Goal: Connect with others: Connect with others

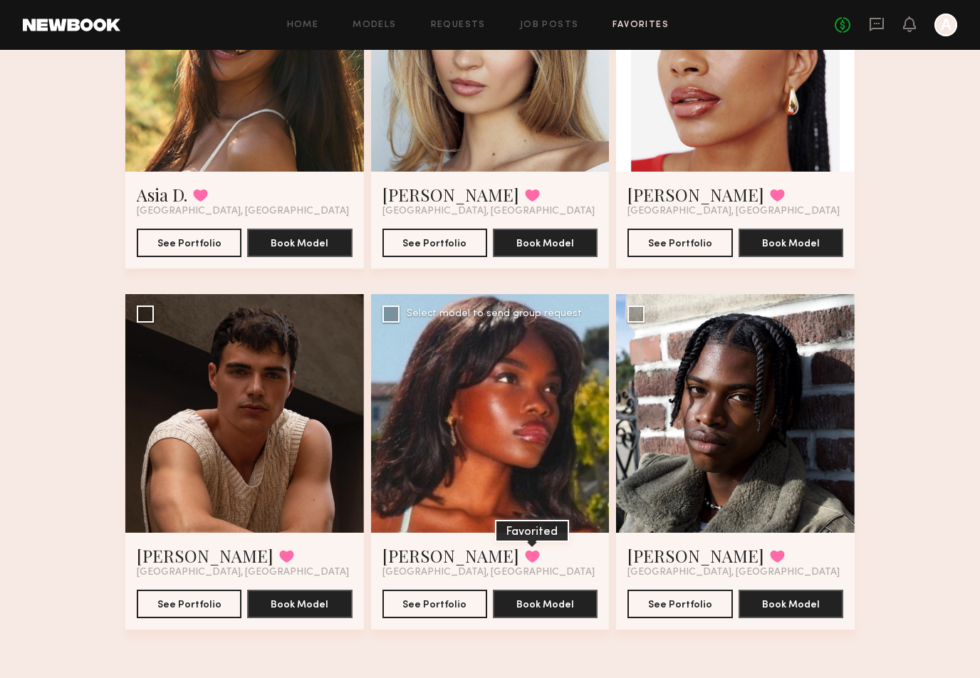
scroll to position [1676, 0]
click at [303, 481] on div at bounding box center [244, 413] width 239 height 239
click at [196, 604] on button "See Portfolio" at bounding box center [189, 603] width 105 height 28
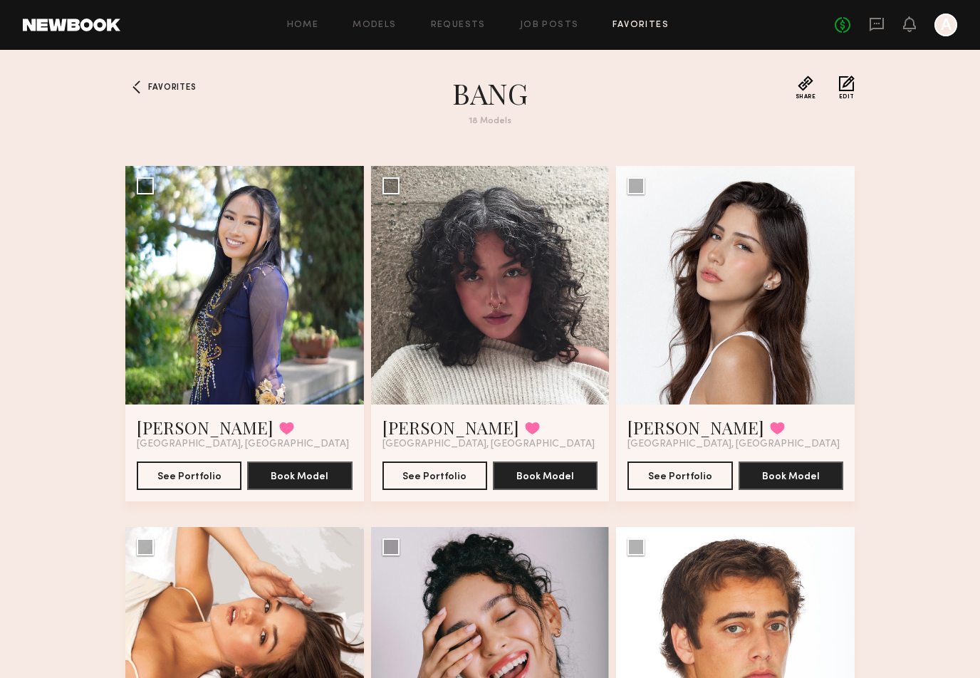
scroll to position [0, 0]
click at [381, 19] on div "Home Models Requests Job Posts Favorites Sign Out No fees up to $5,000 A" at bounding box center [538, 25] width 837 height 23
click at [381, 21] on link "Models" at bounding box center [374, 25] width 43 height 9
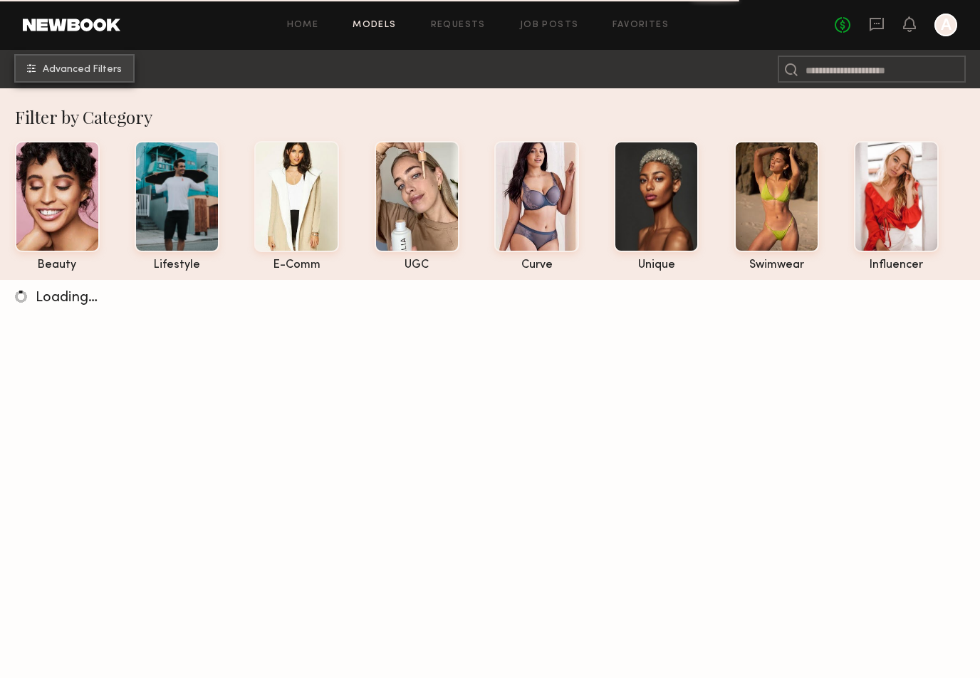
click at [93, 76] on button "Advanced Filters" at bounding box center [74, 68] width 120 height 28
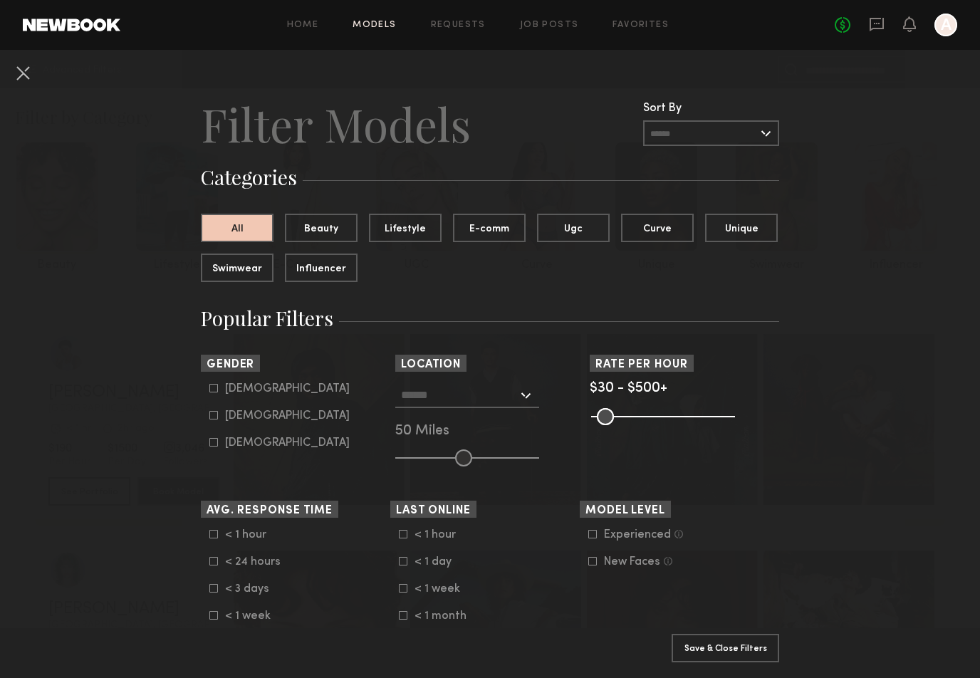
click at [222, 387] on label "Male" at bounding box center [279, 388] width 140 height 9
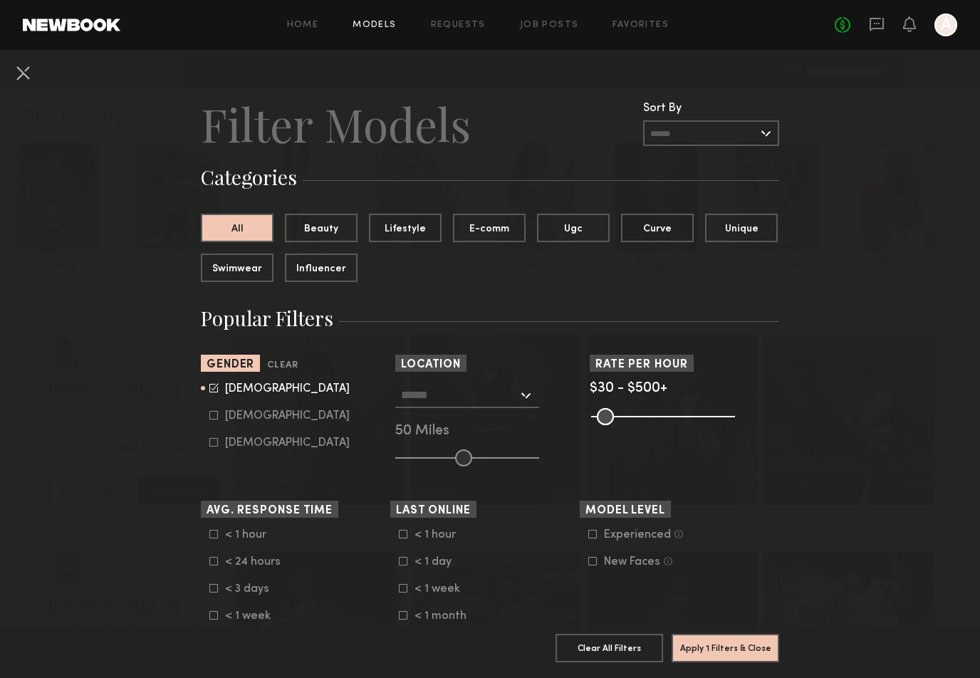
click at [219, 412] on label "Female" at bounding box center [279, 415] width 140 height 9
type input "*"
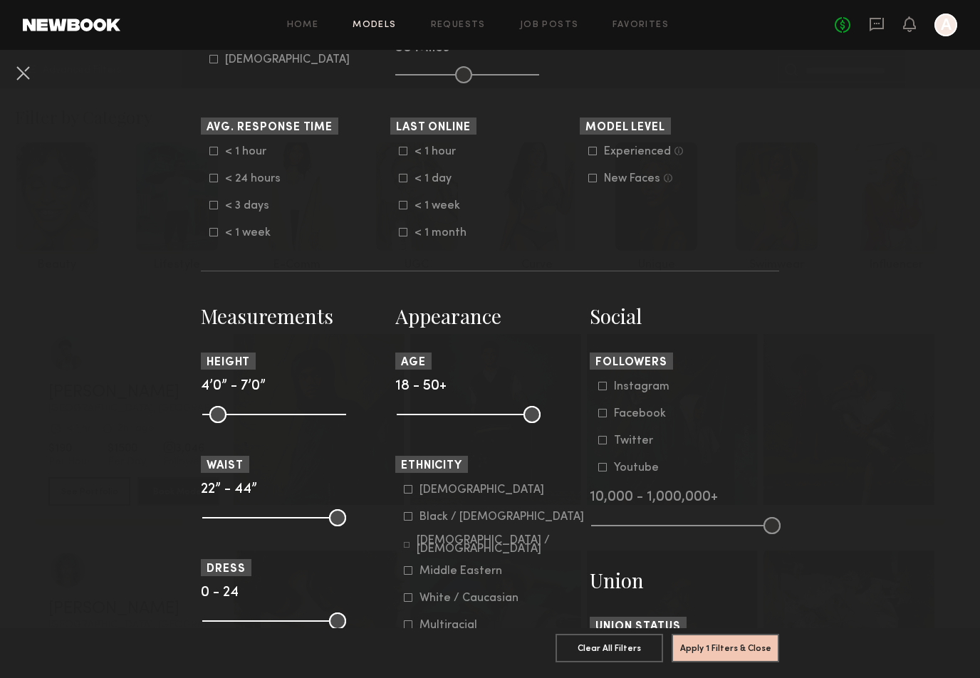
scroll to position [410, 0]
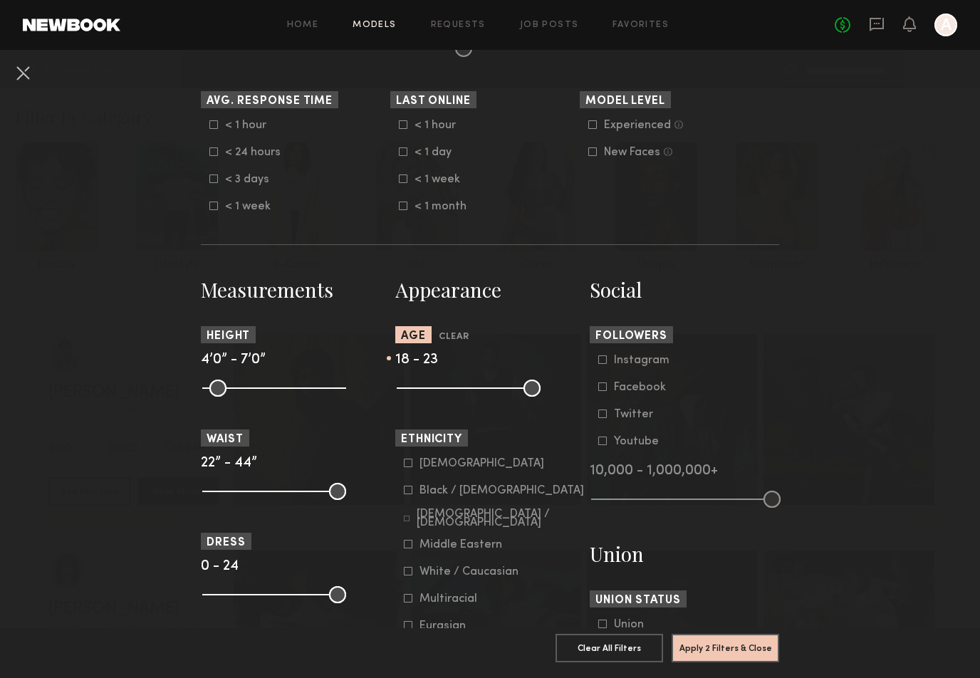
drag, startPoint x: 536, startPoint y: 390, endPoint x: 426, endPoint y: 393, distance: 109.7
type input "**"
click at [426, 393] on input "range" at bounding box center [469, 388] width 144 height 17
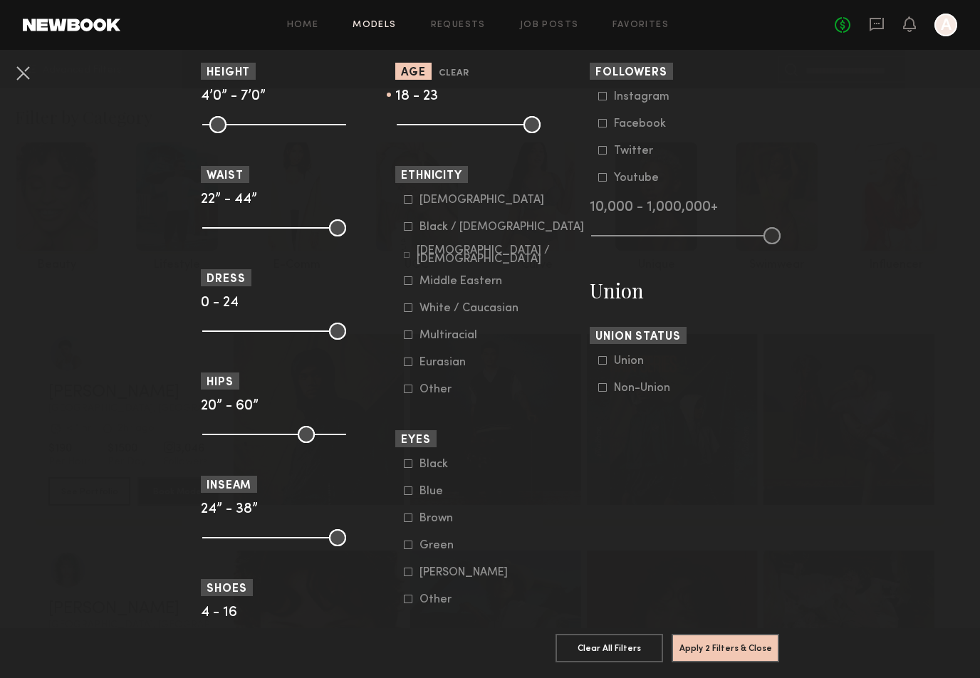
scroll to position [676, 0]
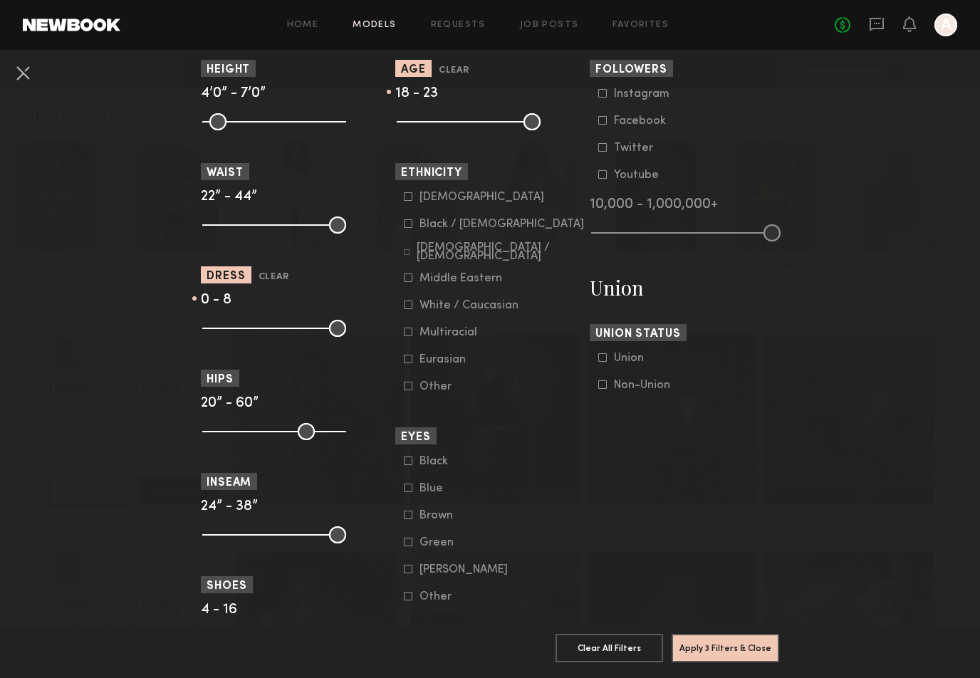
drag, startPoint x: 339, startPoint y: 330, endPoint x: 251, endPoint y: 328, distance: 88.3
type input "*"
click at [251, 328] on input "range" at bounding box center [274, 328] width 144 height 17
click at [603, 386] on icon at bounding box center [602, 384] width 9 height 9
click at [704, 640] on button "Apply 4 Filters & Close" at bounding box center [726, 647] width 108 height 28
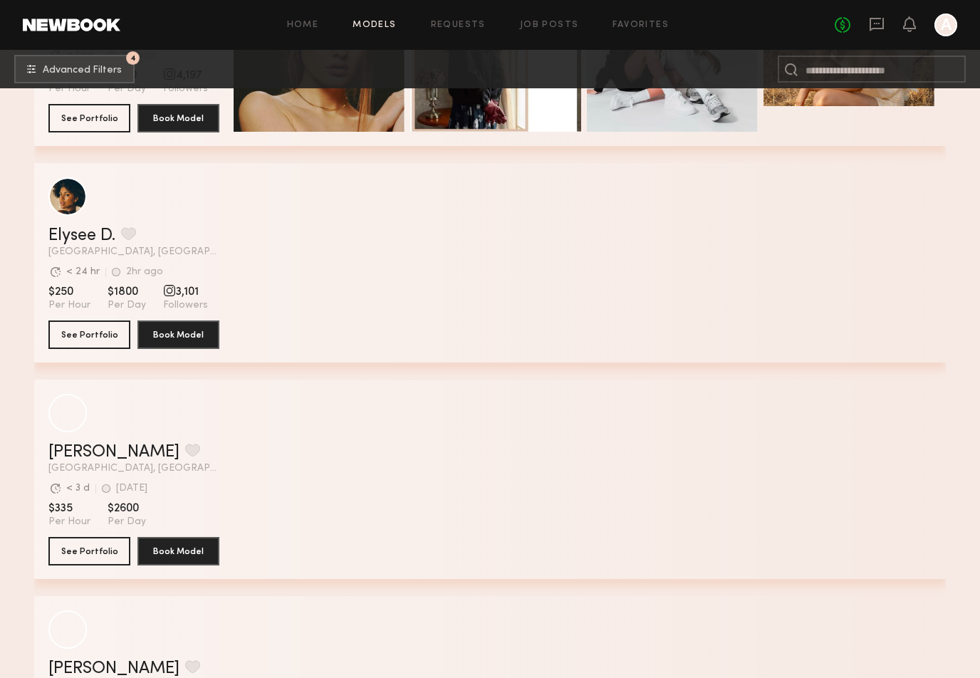
scroll to position [416, 0]
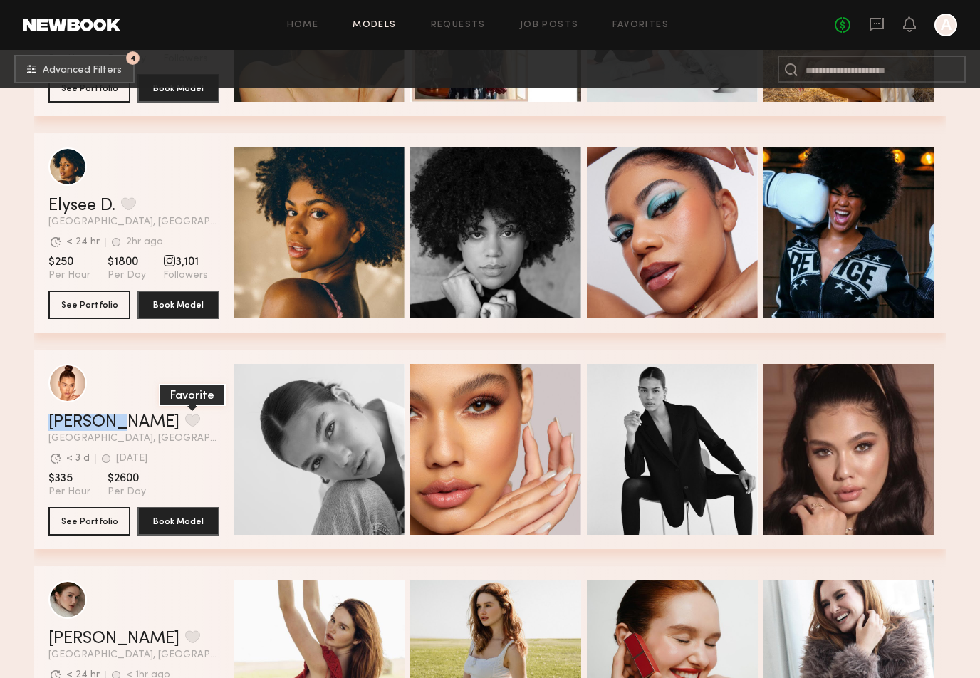
click at [185, 424] on button "grid" at bounding box center [192, 420] width 15 height 13
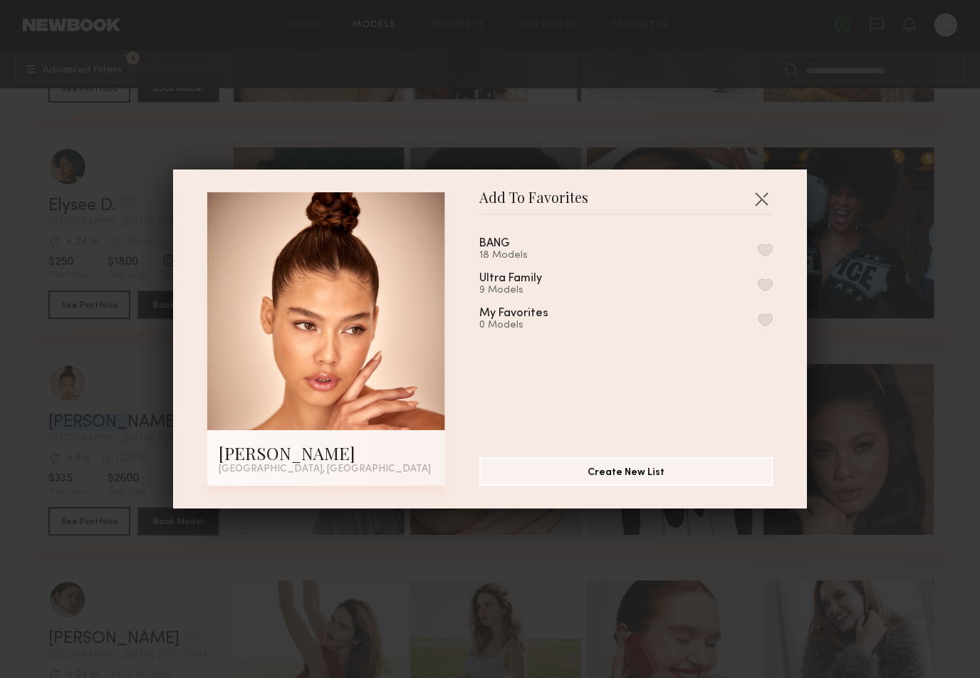
click at [764, 254] on button "button" at bounding box center [765, 250] width 15 height 13
click at [761, 202] on button "button" at bounding box center [761, 198] width 23 height 23
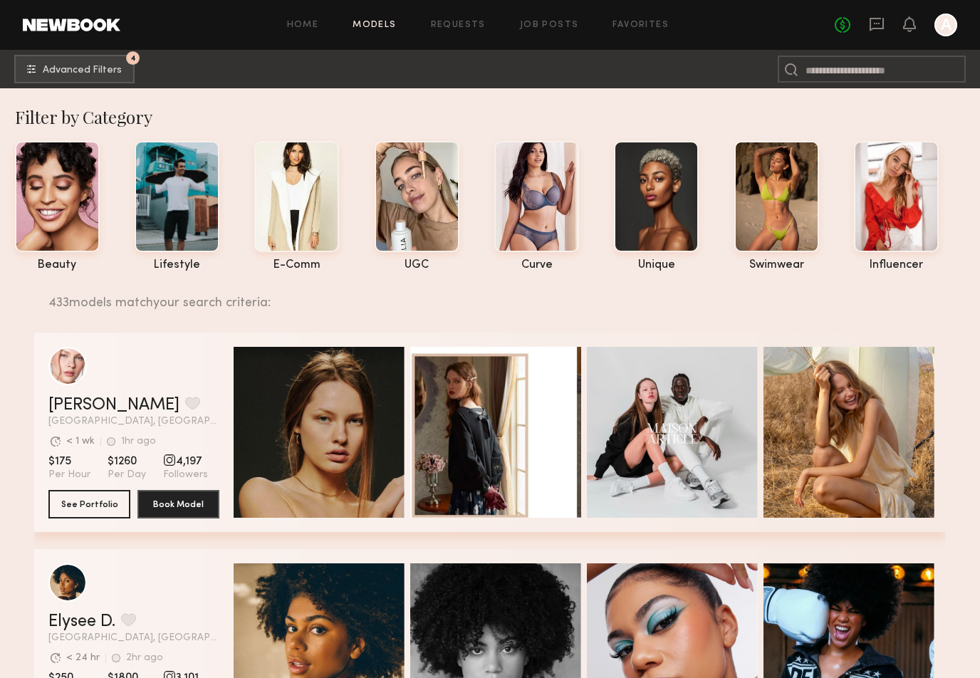
scroll to position [0, 0]
click at [106, 73] on span "Advanced Filters" at bounding box center [82, 70] width 79 height 10
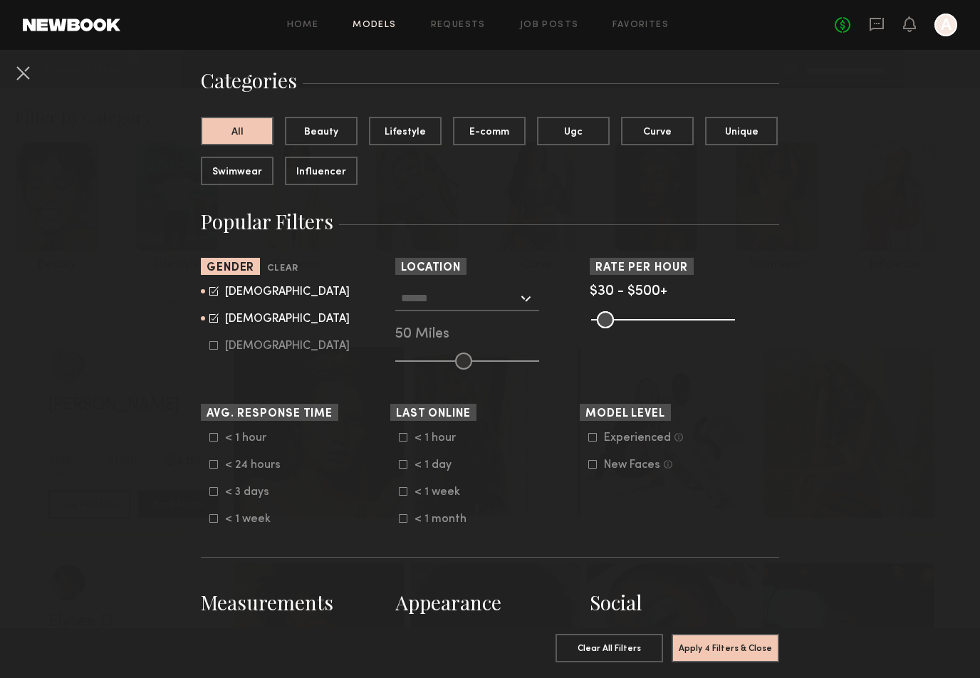
scroll to position [33, 0]
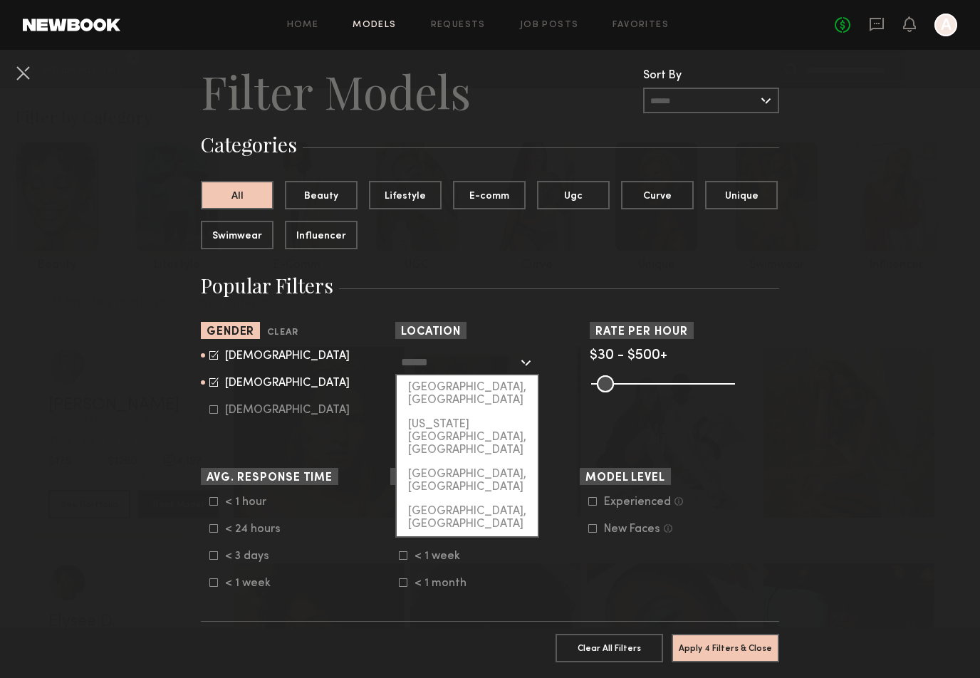
click at [430, 363] on input "text" at bounding box center [459, 362] width 117 height 24
click at [443, 388] on div "[GEOGRAPHIC_DATA], [GEOGRAPHIC_DATA]" at bounding box center [467, 393] width 141 height 37
type input "**********"
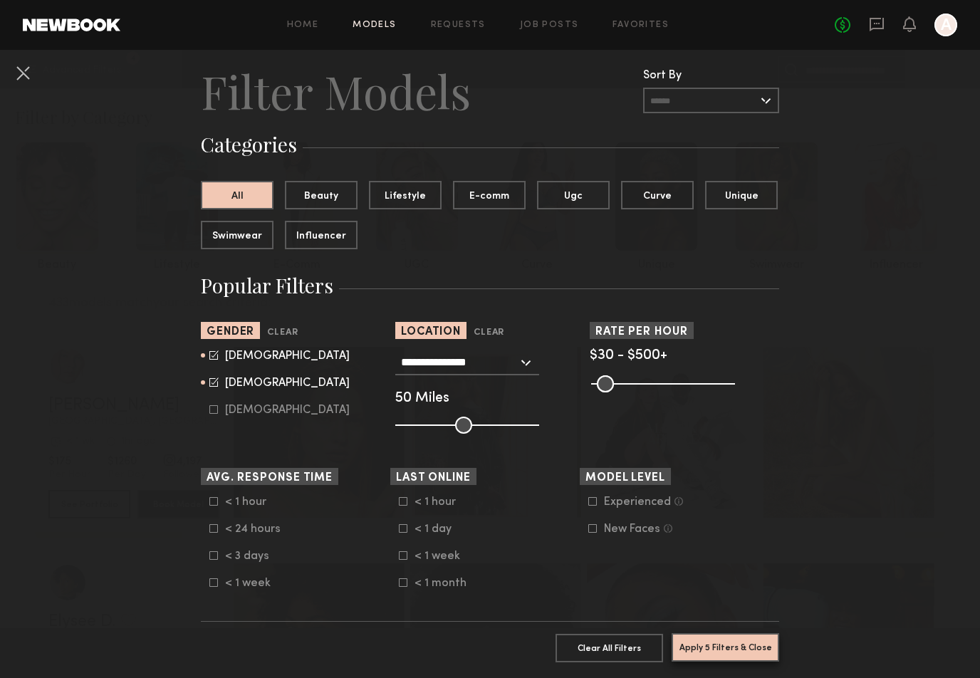
click at [763, 640] on button "Apply 5 Filters & Close" at bounding box center [726, 647] width 108 height 28
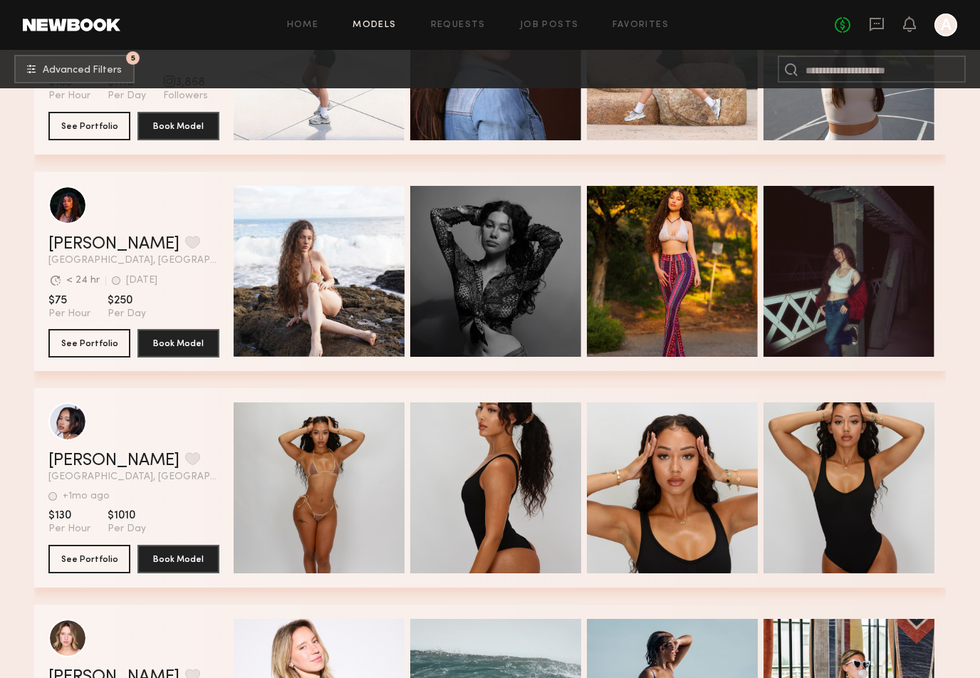
scroll to position [7344, 0]
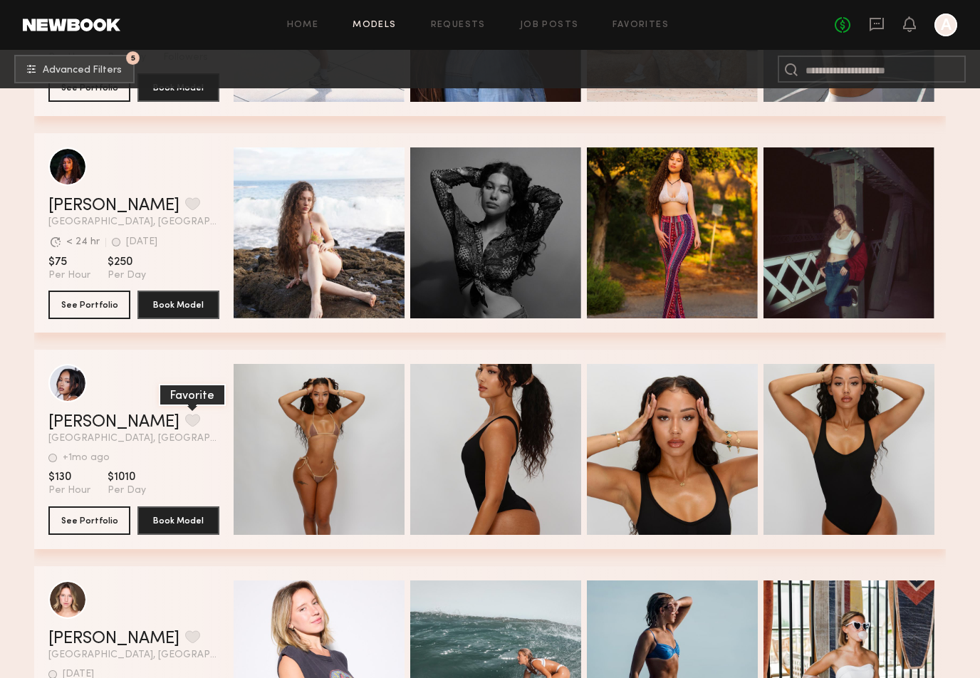
click at [185, 420] on button "grid" at bounding box center [192, 420] width 15 height 13
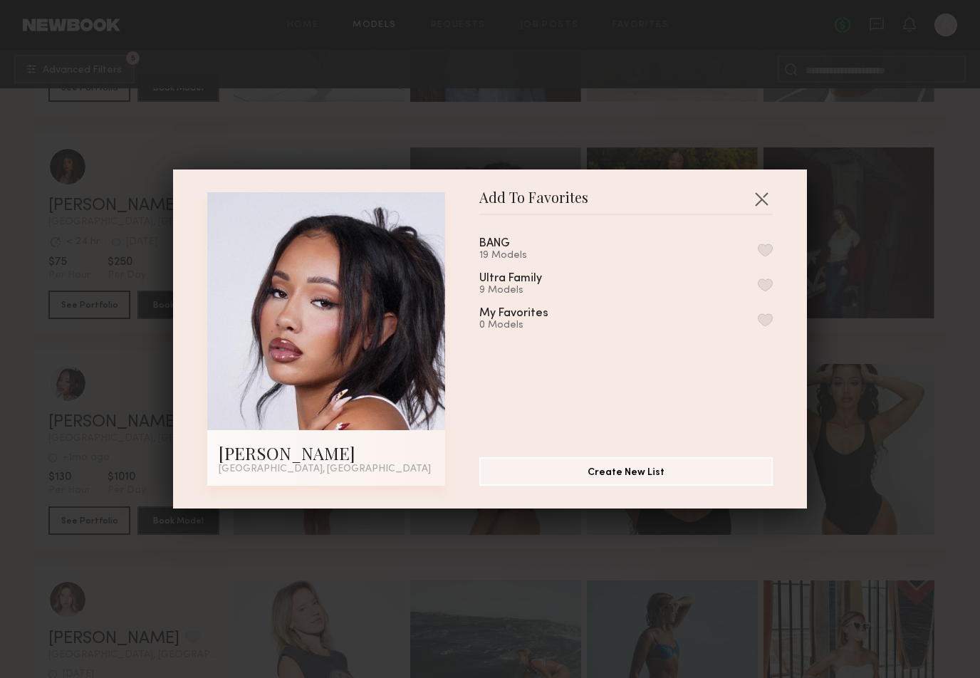
click at [762, 251] on button "button" at bounding box center [765, 250] width 15 height 13
click at [758, 199] on button "button" at bounding box center [761, 198] width 23 height 23
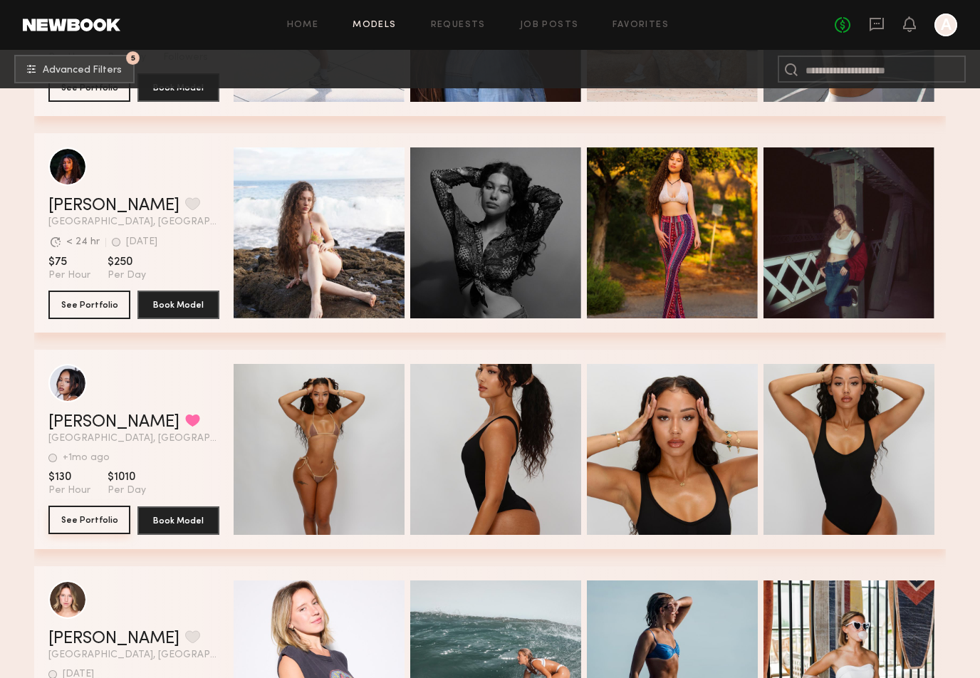
click at [105, 520] on button "See Portfolio" at bounding box center [89, 520] width 82 height 28
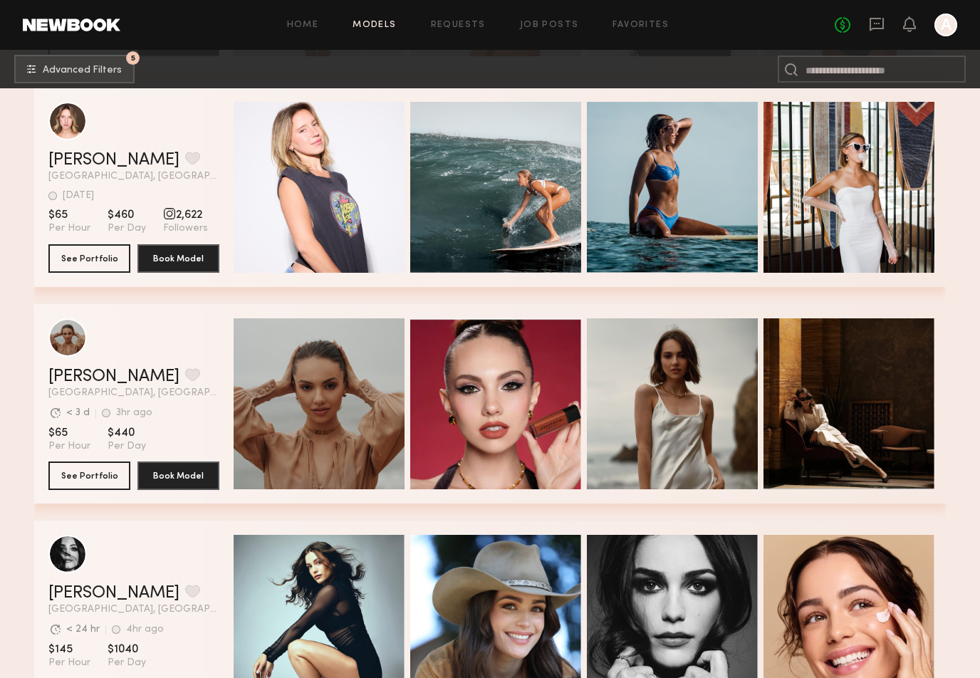
scroll to position [7905, 0]
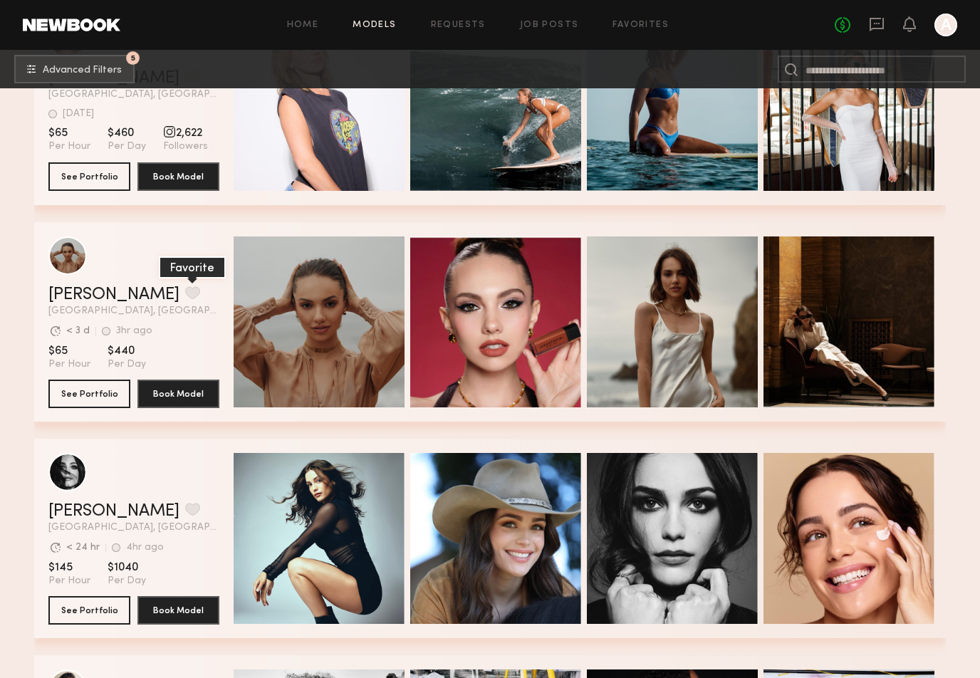
click at [185, 293] on button "grid" at bounding box center [192, 292] width 15 height 13
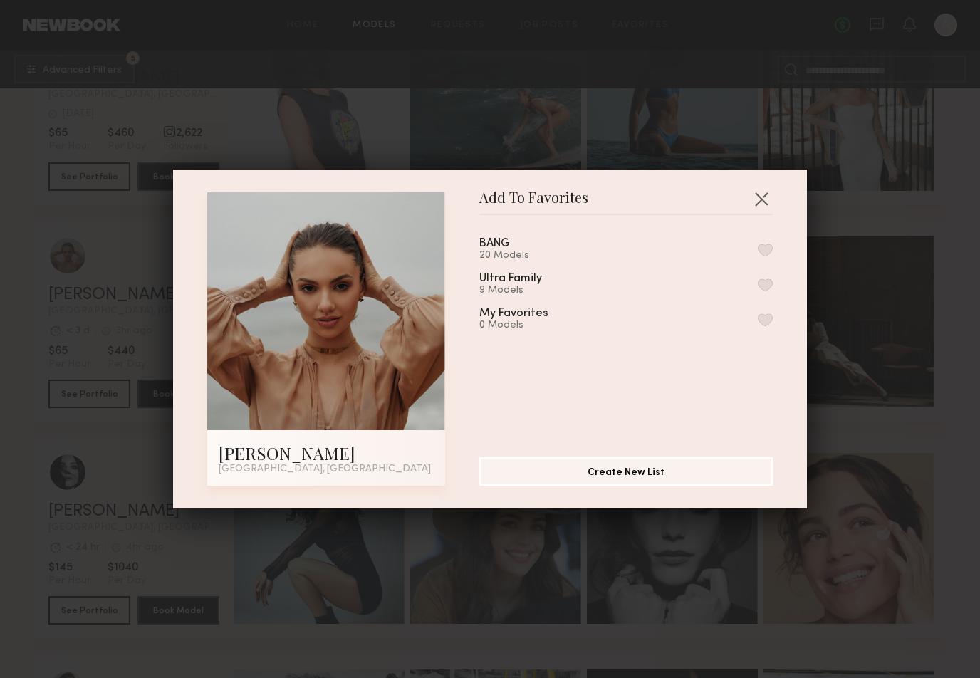
click at [769, 251] on button "button" at bounding box center [765, 250] width 15 height 13
click at [764, 190] on button "button" at bounding box center [761, 198] width 23 height 23
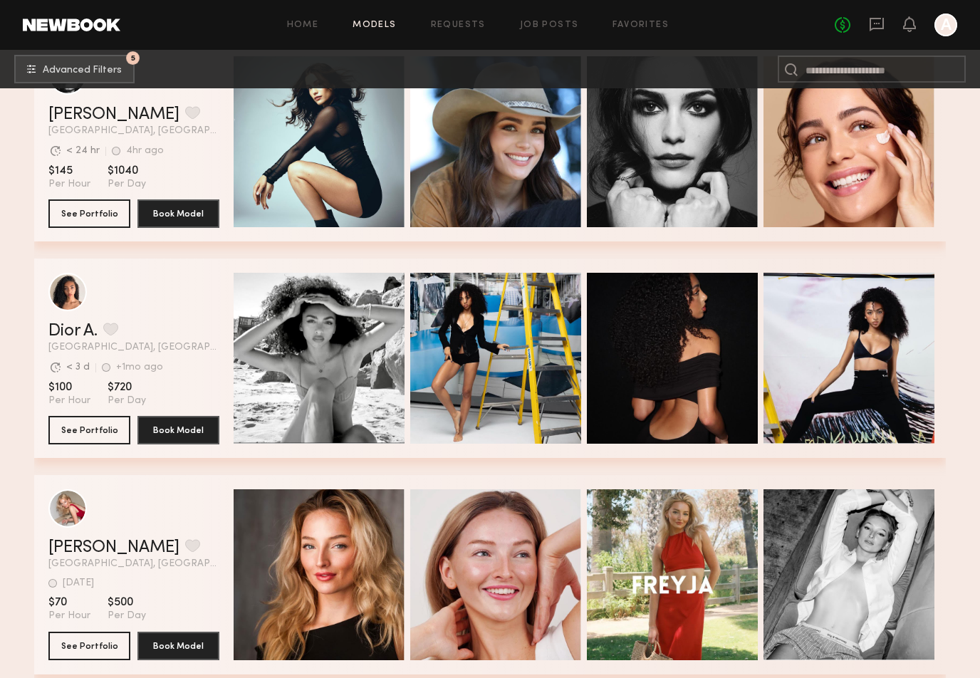
scroll to position [8322, 0]
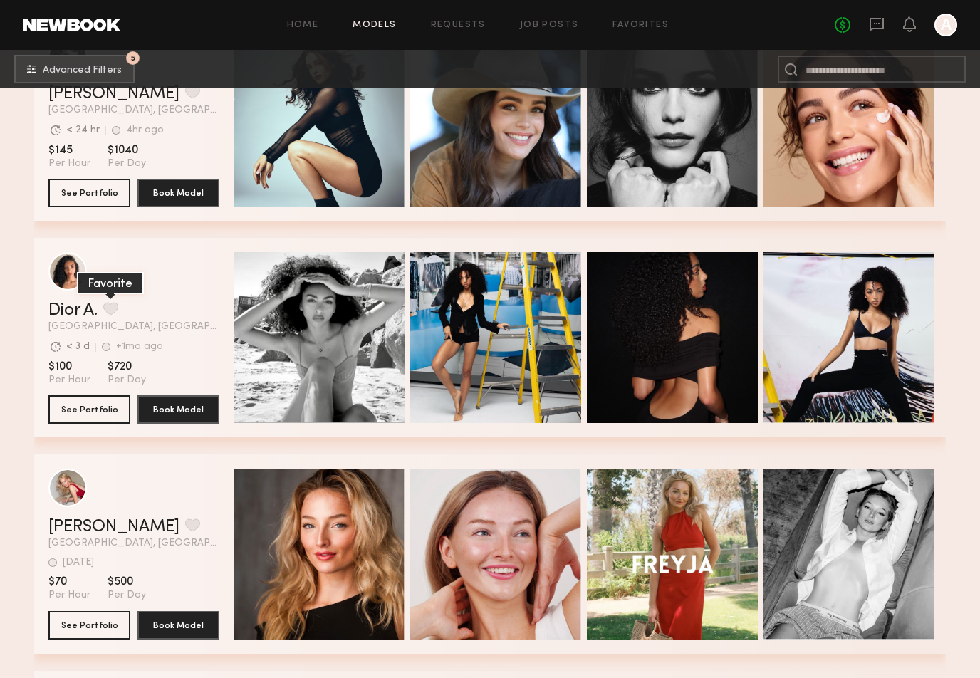
click at [115, 315] on button "grid" at bounding box center [110, 308] width 15 height 13
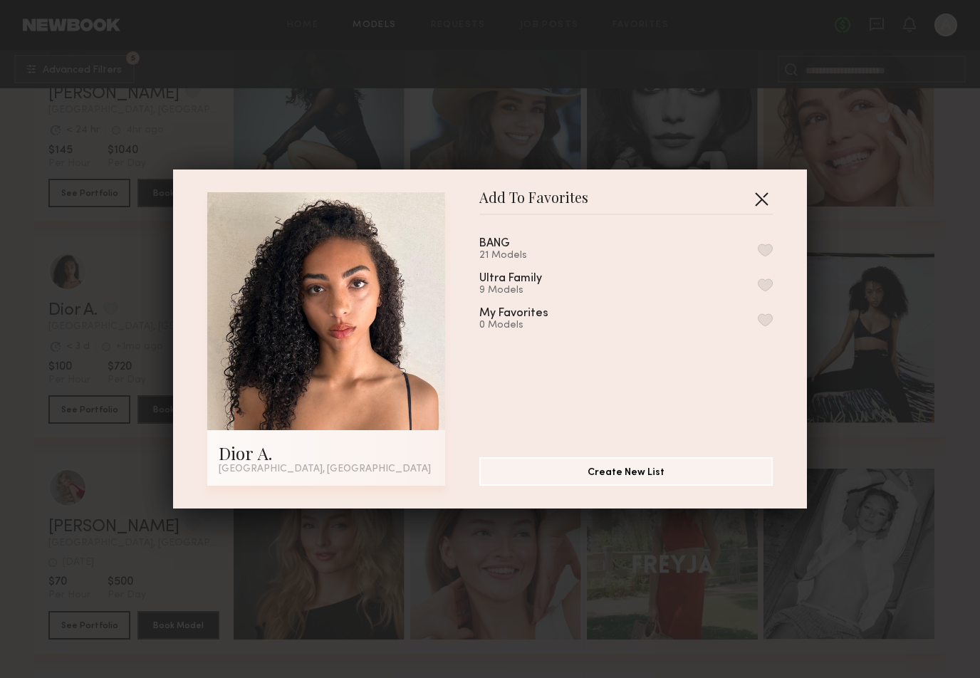
click at [764, 201] on button "button" at bounding box center [761, 198] width 23 height 23
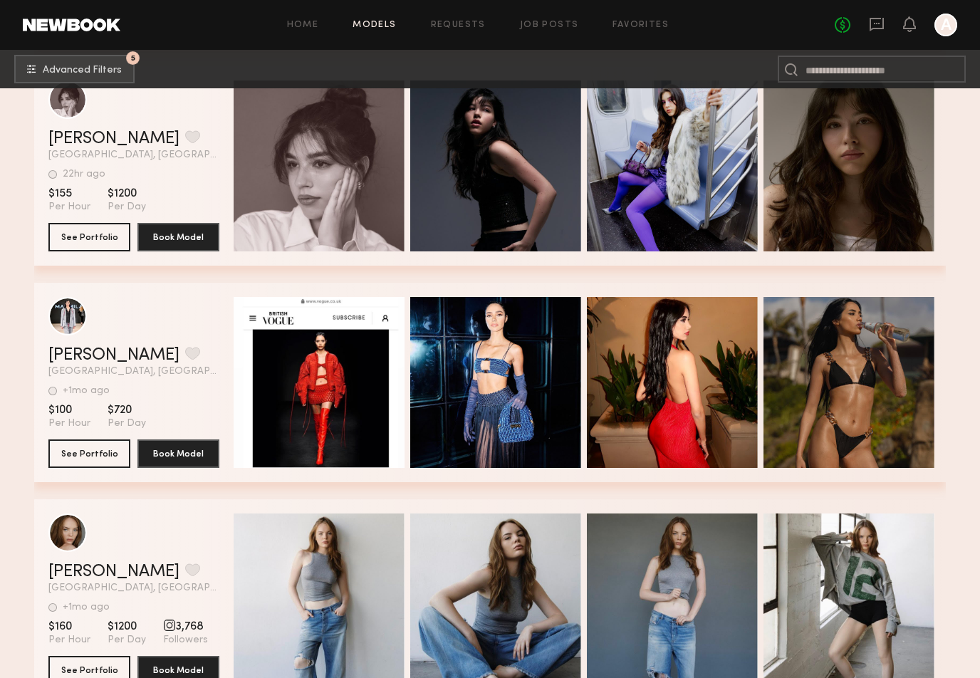
scroll to position [12491, 0]
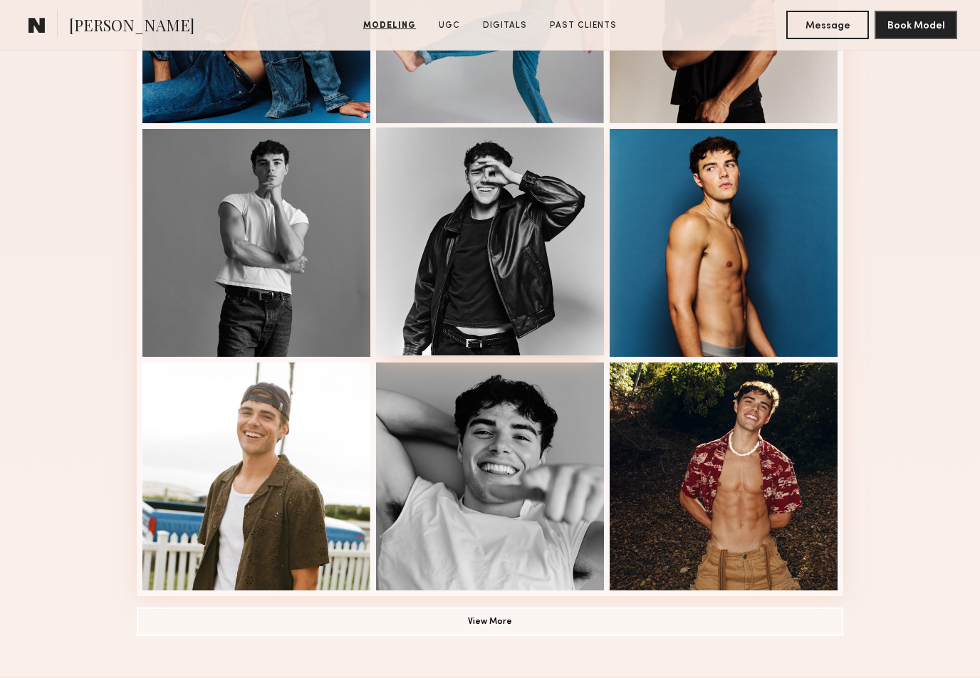
scroll to position [1051, 0]
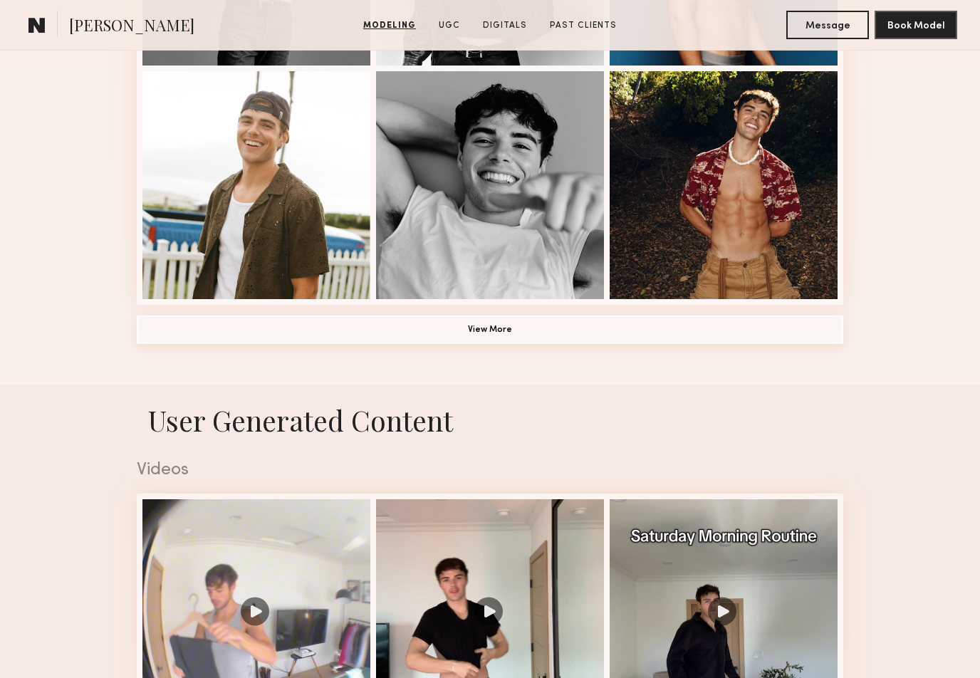
click at [516, 333] on button "View More" at bounding box center [490, 330] width 707 height 28
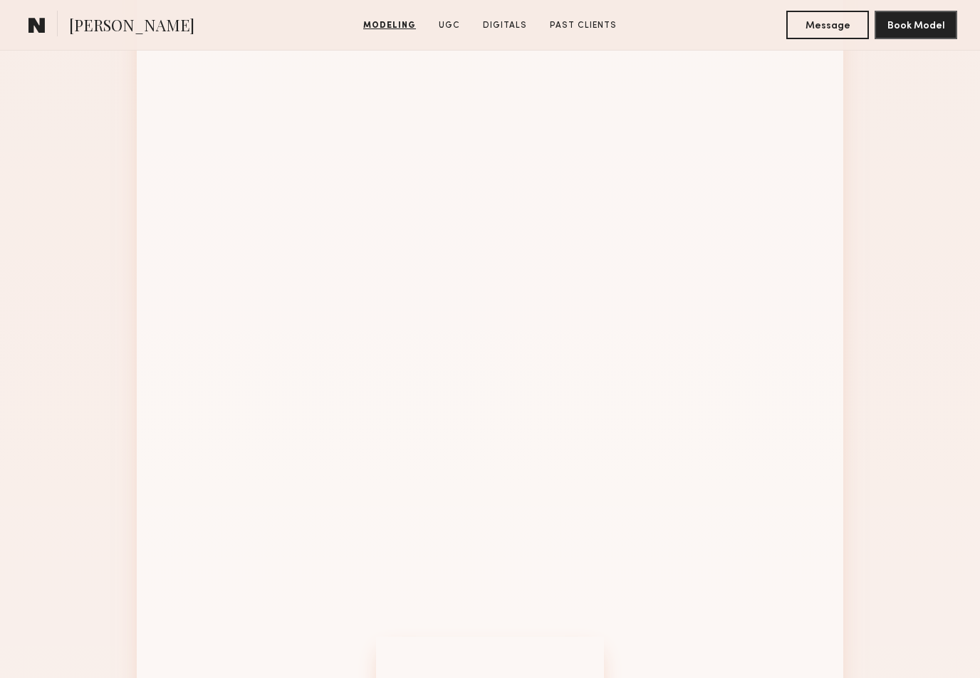
scroll to position [353, 0]
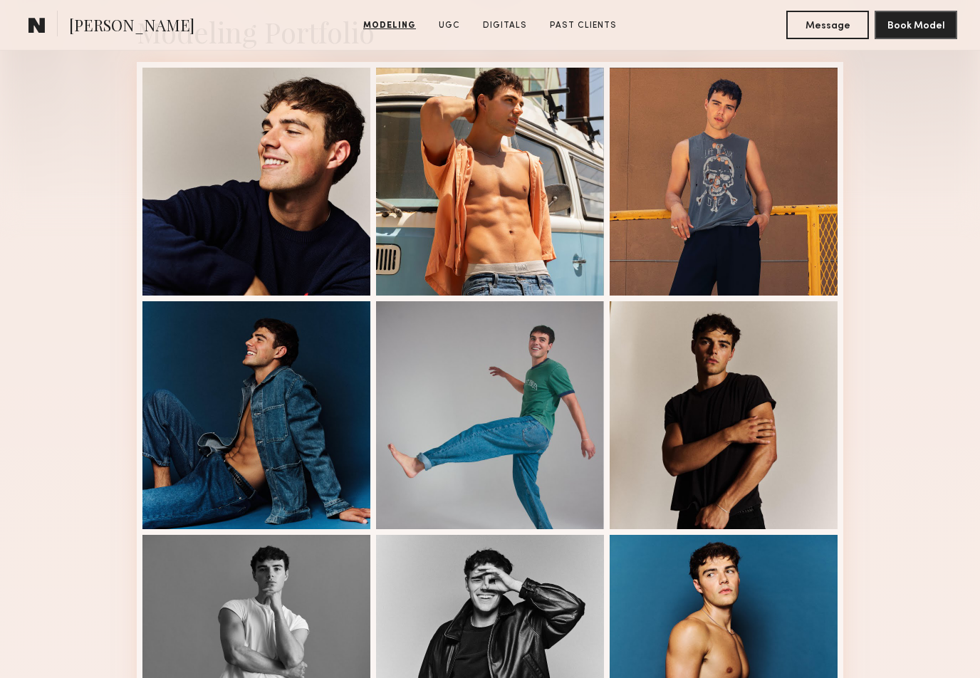
drag, startPoint x: 766, startPoint y: 398, endPoint x: 1, endPoint y: 406, distance: 765.0
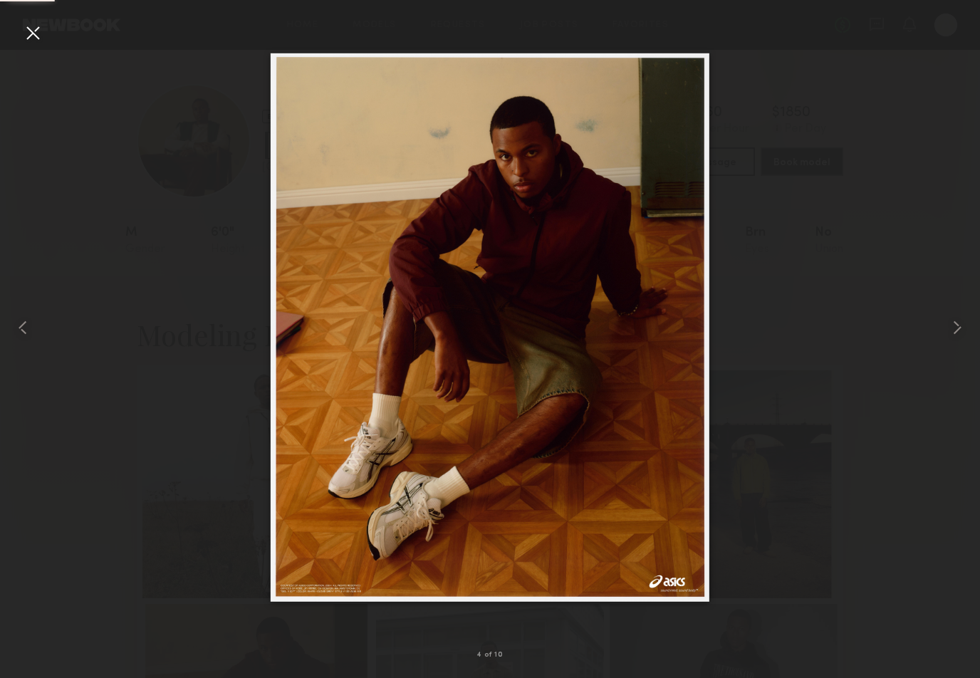
scroll to position [321, 0]
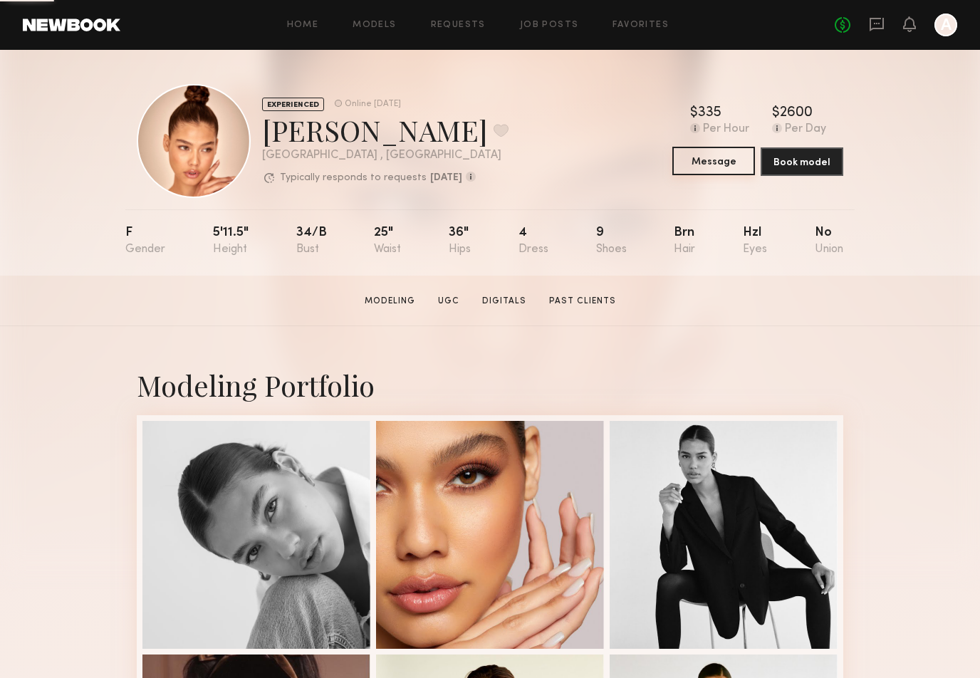
click at [712, 160] on button "Message" at bounding box center [713, 161] width 83 height 28
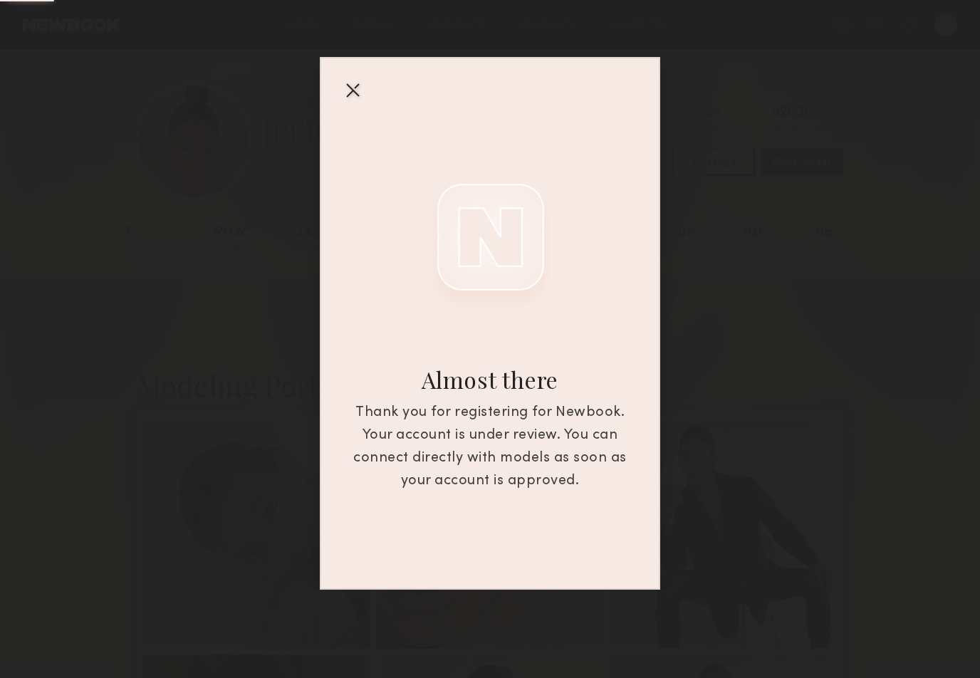
click at [348, 91] on div at bounding box center [352, 89] width 23 height 23
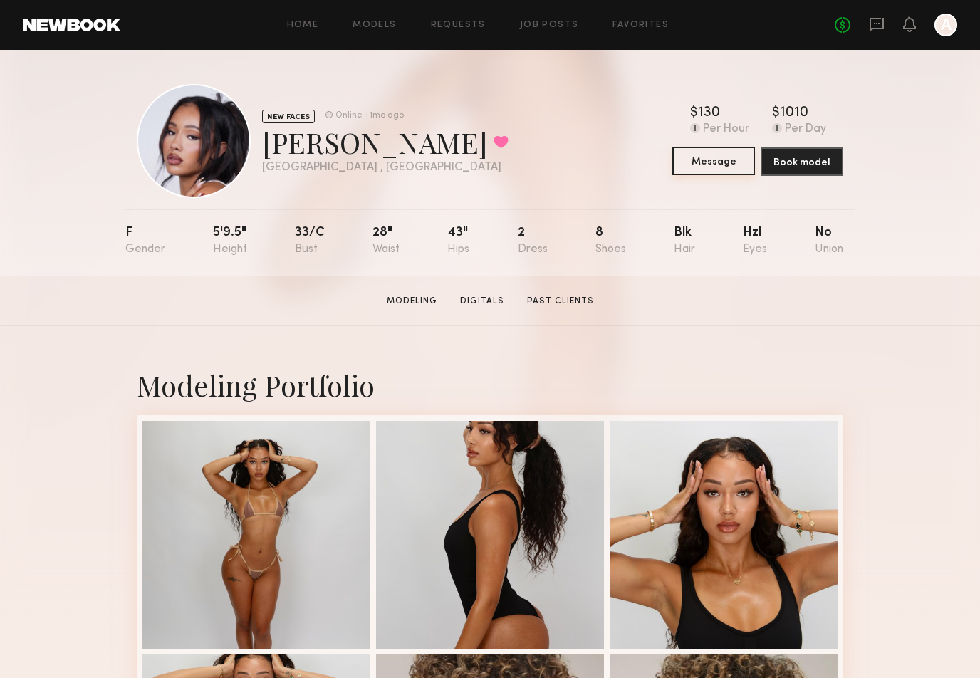
click at [701, 155] on button "Message" at bounding box center [713, 161] width 83 height 28
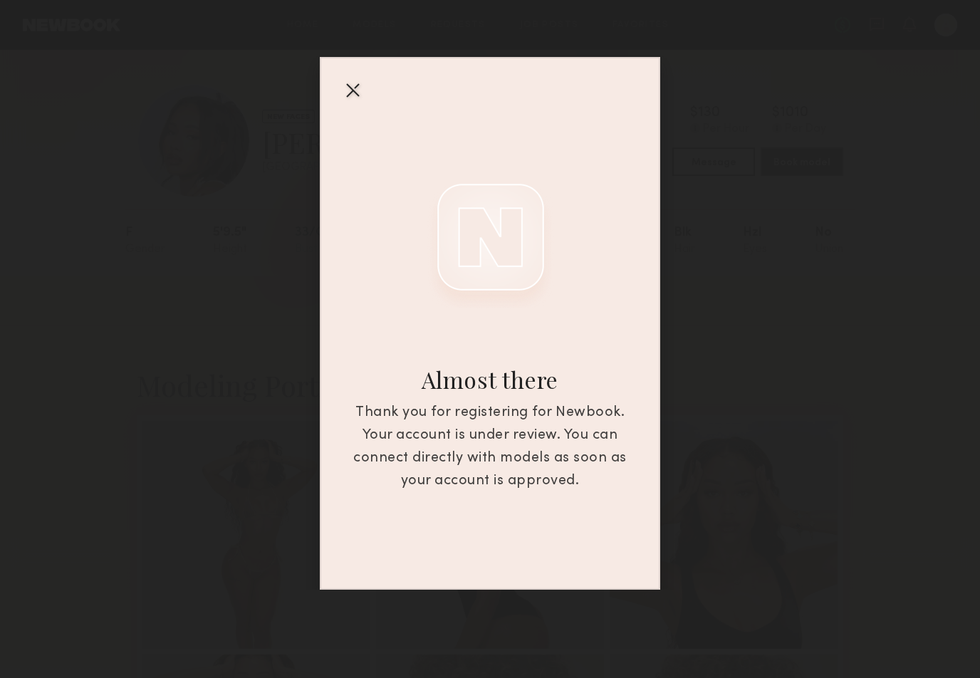
click at [346, 91] on div at bounding box center [352, 89] width 23 height 23
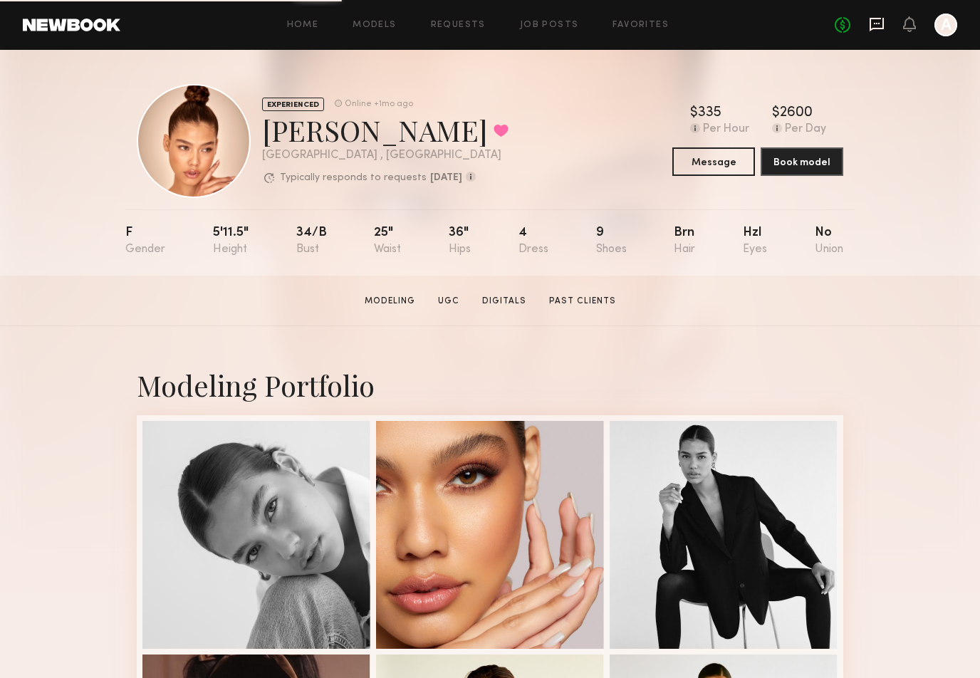
click at [877, 21] on icon at bounding box center [877, 24] width 16 height 16
click at [723, 160] on button "Message" at bounding box center [713, 161] width 83 height 28
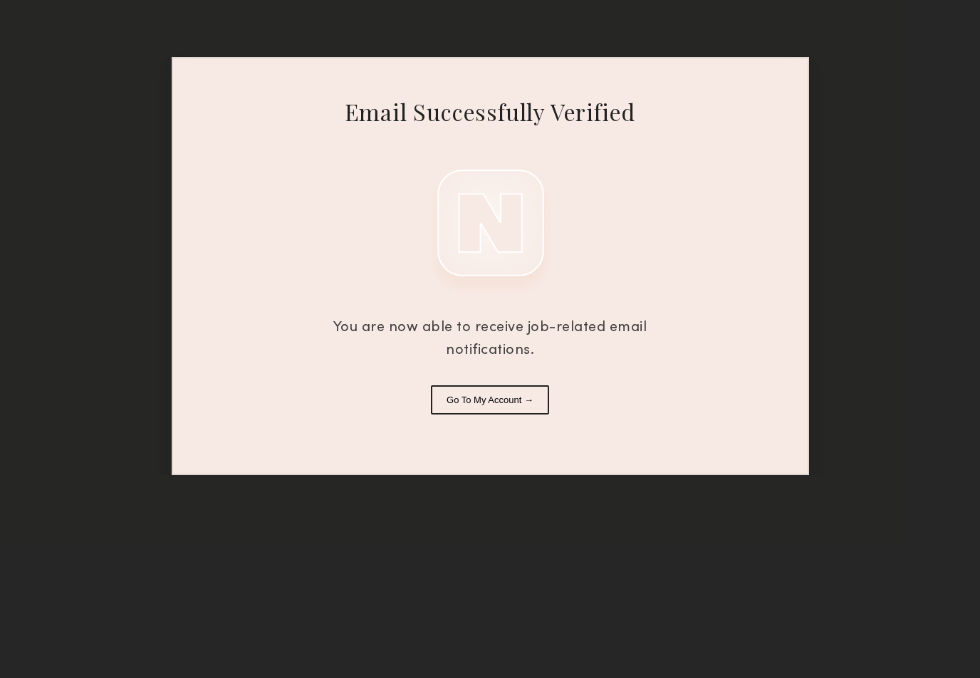
click at [524, 390] on button "Go To My Account →" at bounding box center [490, 399] width 118 height 29
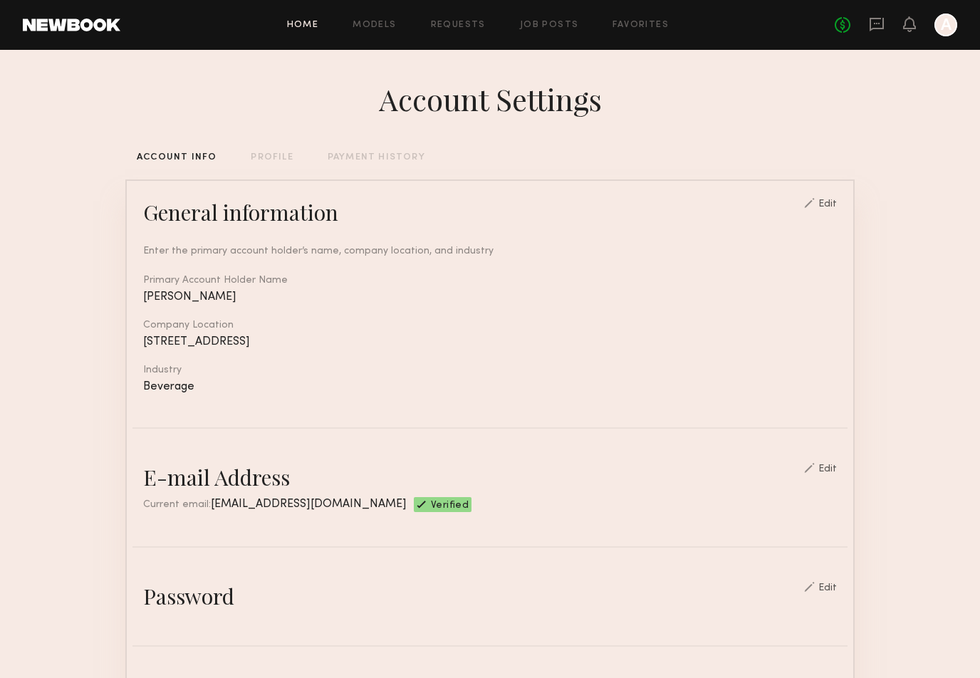
click at [313, 22] on link "Home" at bounding box center [303, 25] width 32 height 9
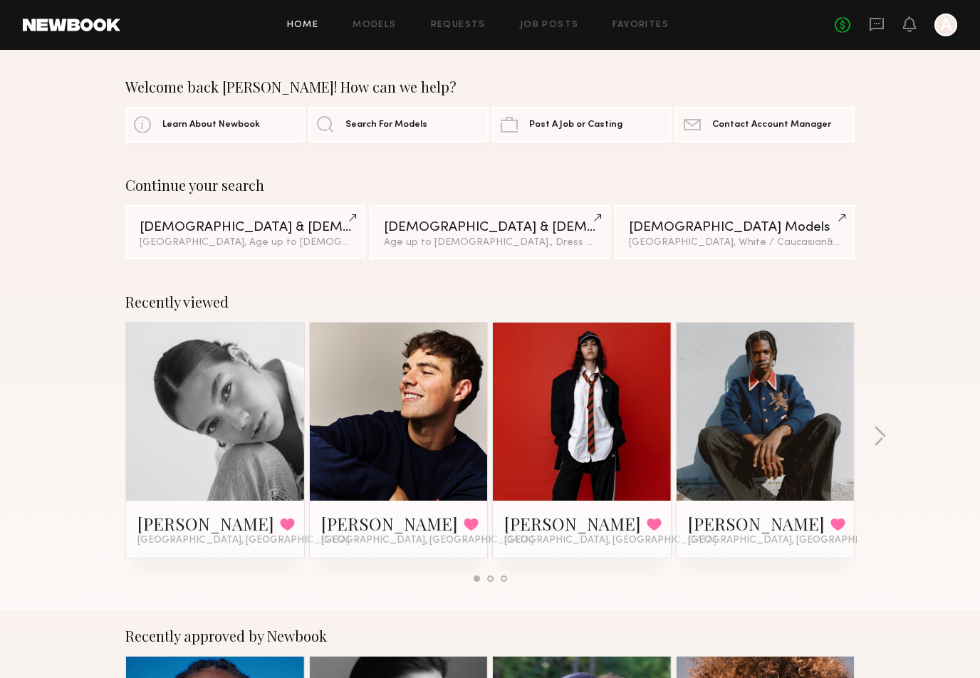
click at [170, 396] on div at bounding box center [215, 412] width 178 height 178
click at [172, 397] on link at bounding box center [215, 412] width 87 height 178
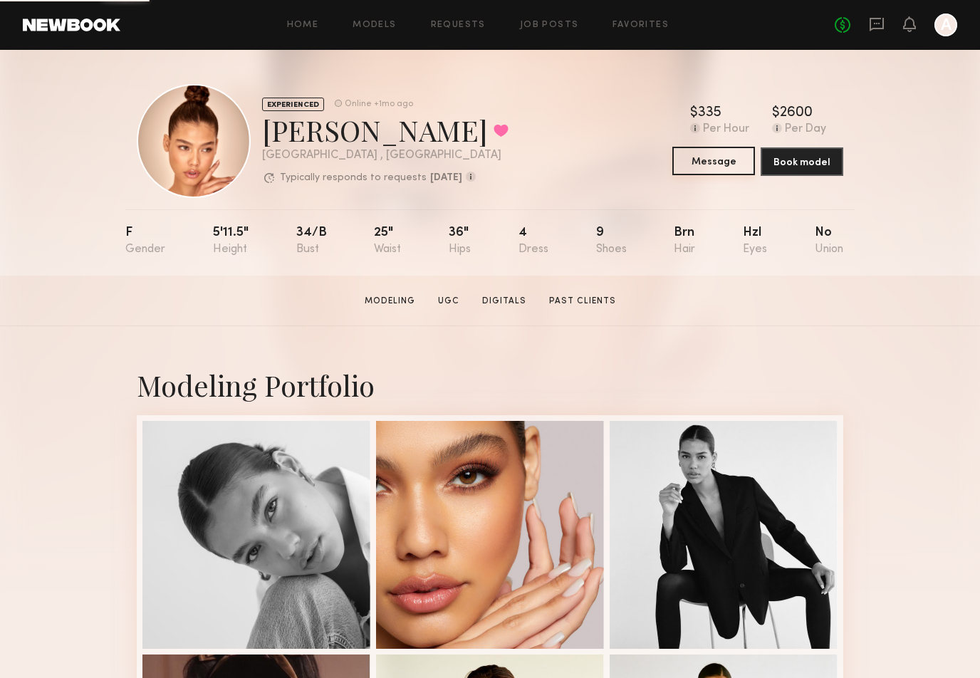
click at [718, 157] on button "Message" at bounding box center [713, 161] width 83 height 28
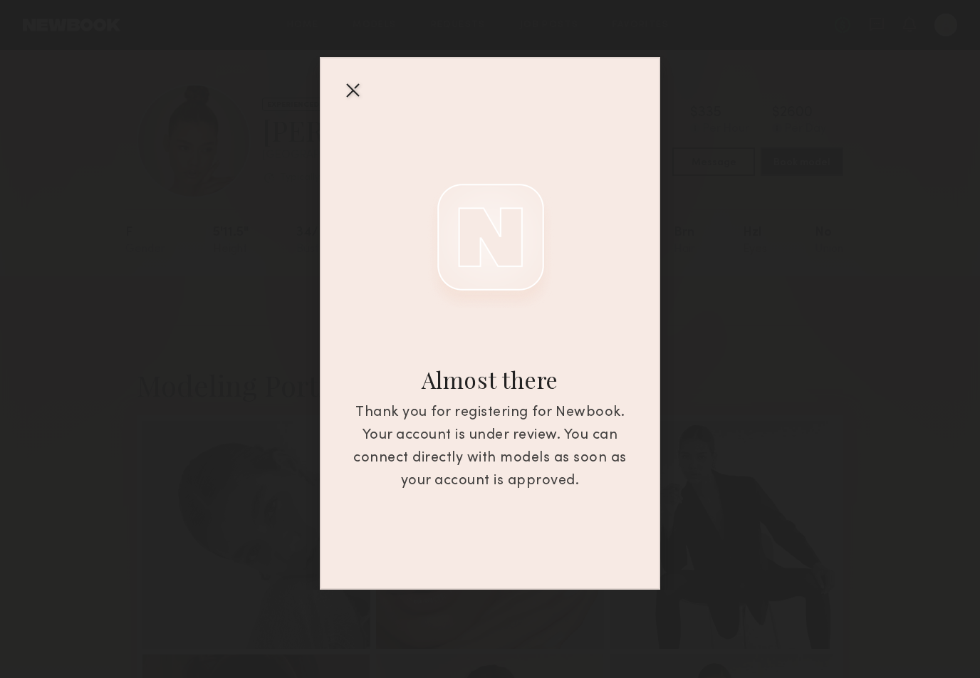
click at [349, 89] on div at bounding box center [352, 89] width 23 height 23
